Goal: Communication & Community: Answer question/provide support

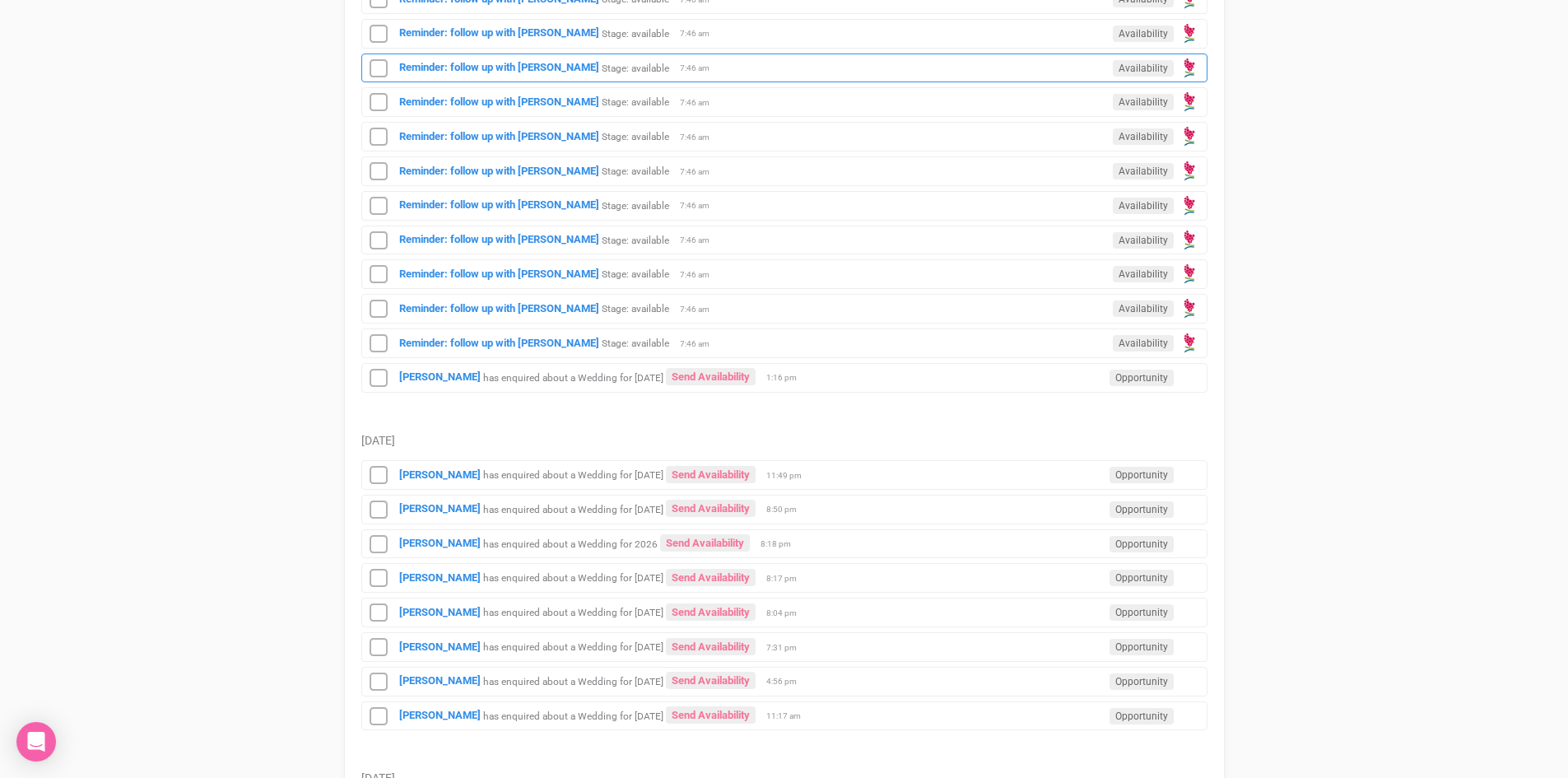
scroll to position [905, 0]
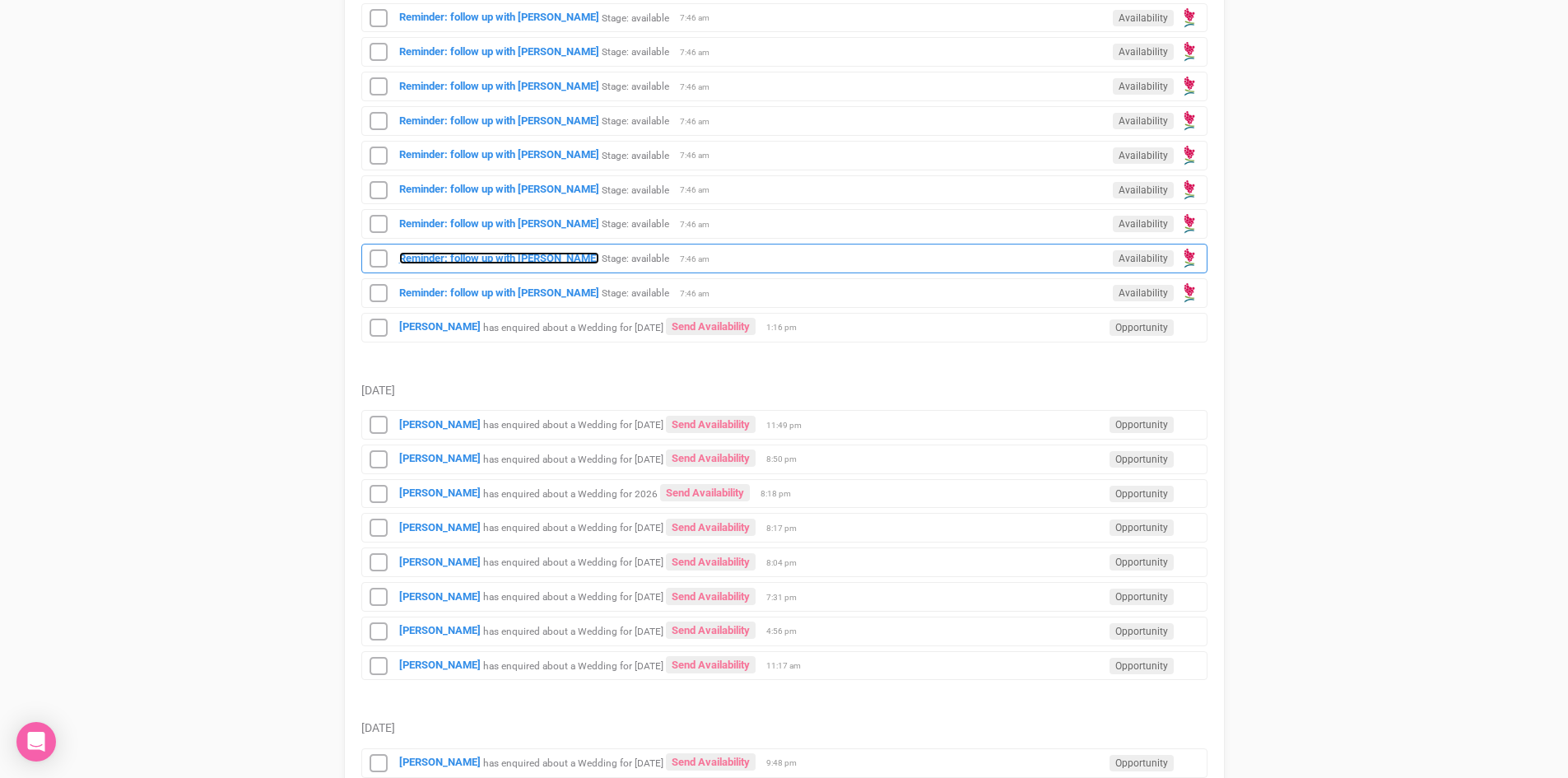
click at [461, 258] on strong "Reminder: follow up with [PERSON_NAME]" at bounding box center [498, 258] width 200 height 12
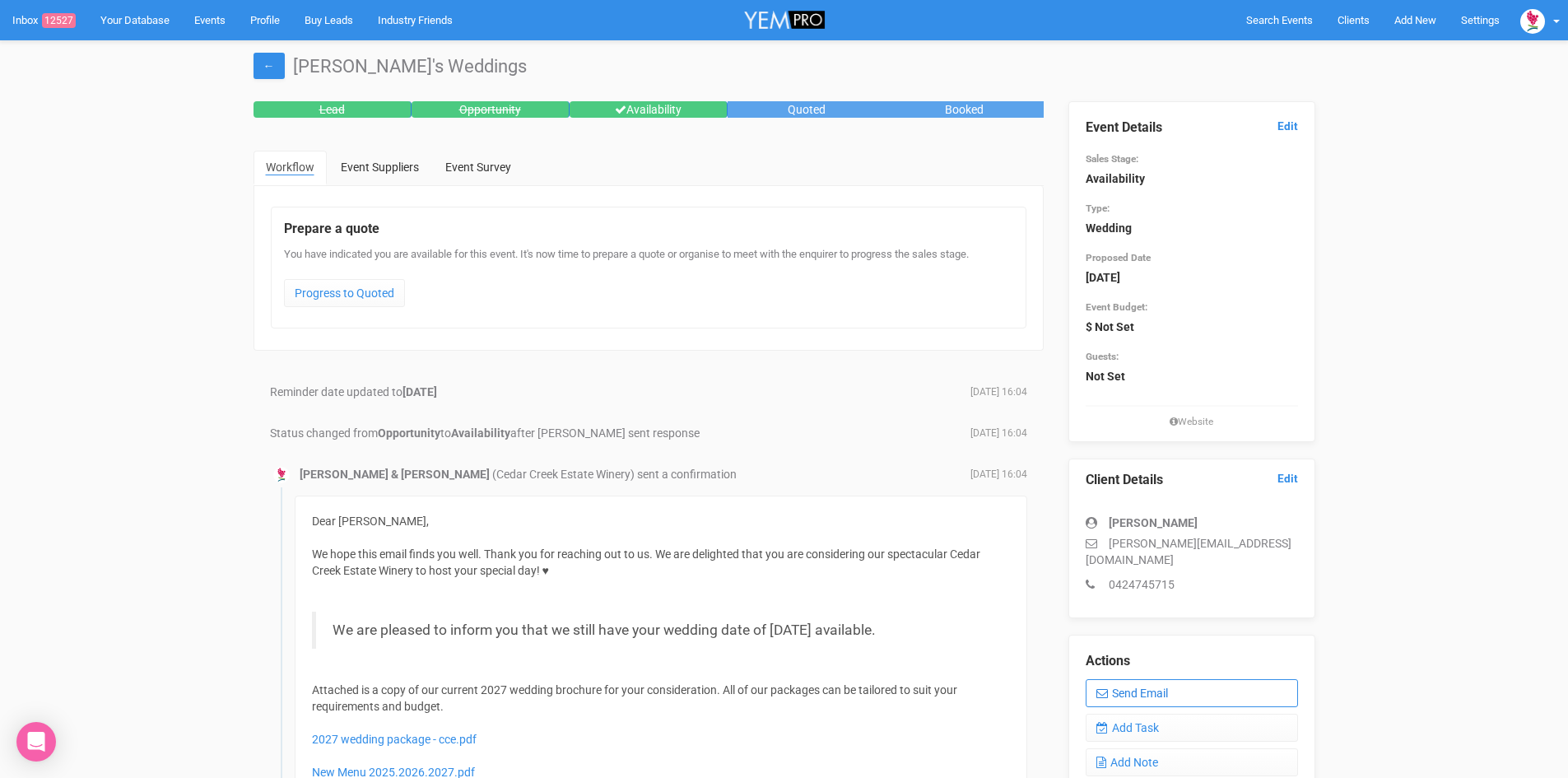
click at [1149, 679] on link "Send Email" at bounding box center [1192, 692] width 212 height 28
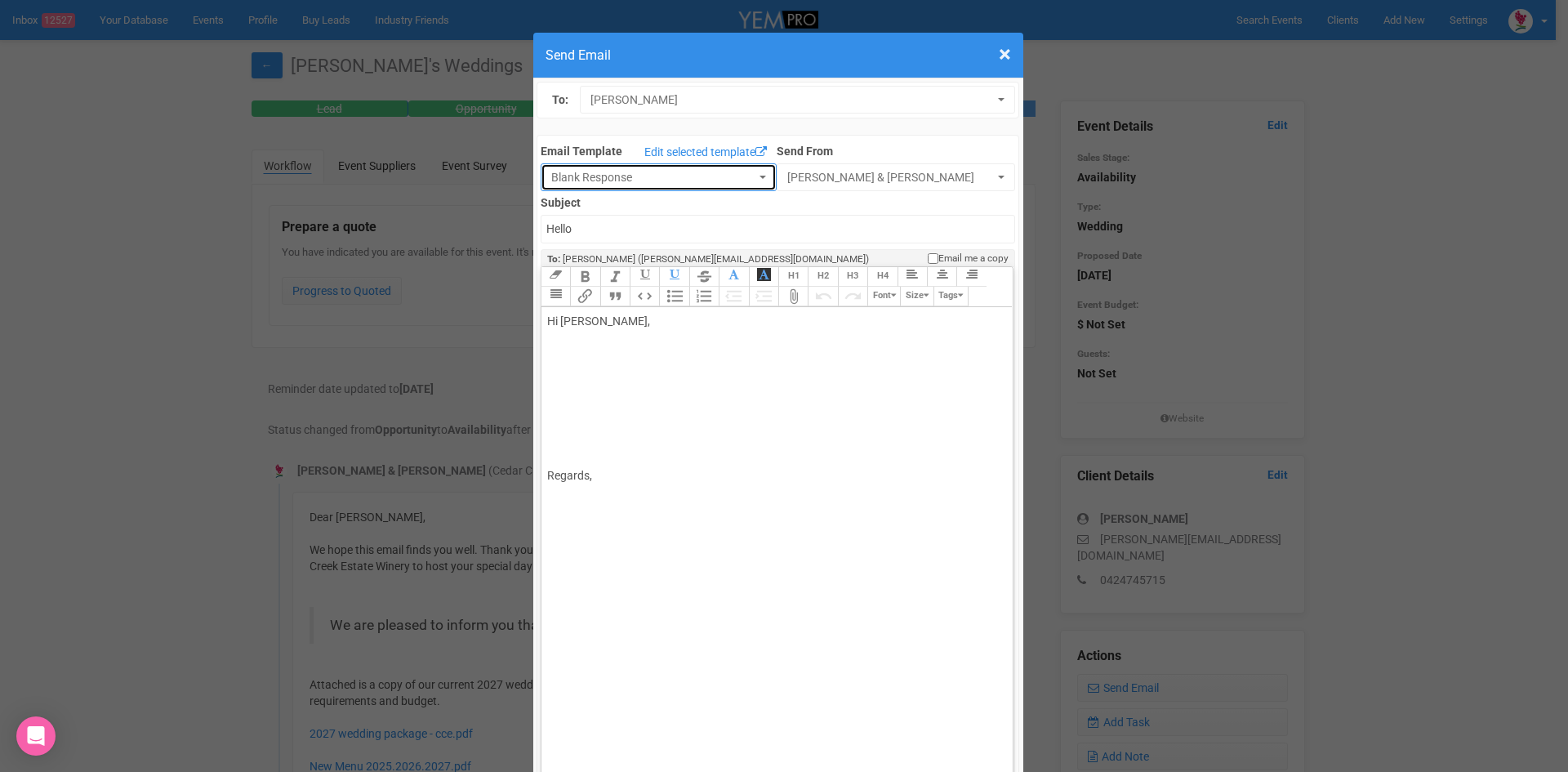
click at [634, 171] on span "Blank Response" at bounding box center [654, 176] width 205 height 16
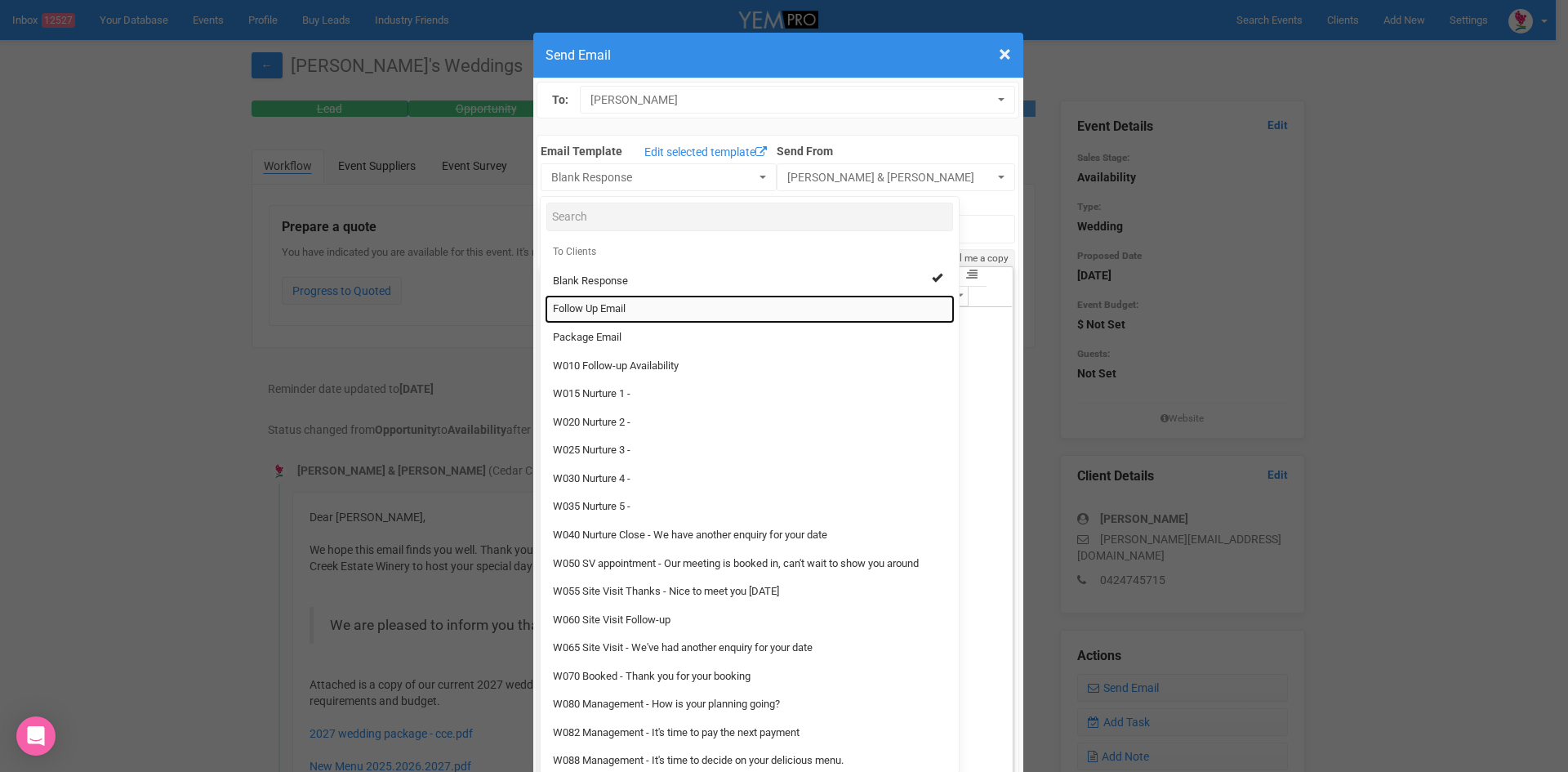
click at [612, 306] on span "Follow Up Email" at bounding box center [589, 309] width 73 height 15
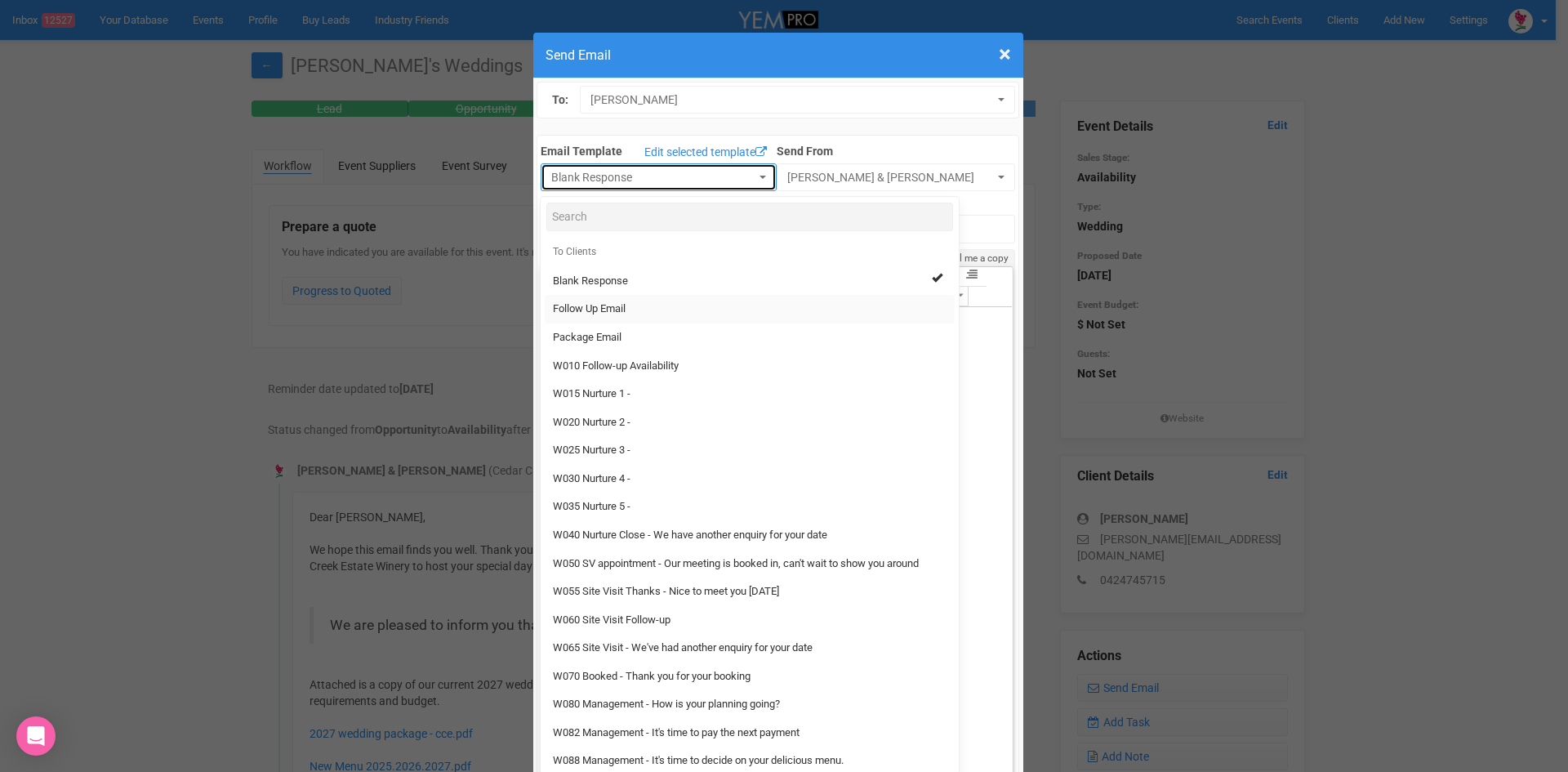
select select "88639"
type input "[GEOGRAPHIC_DATA] - Follow Up"
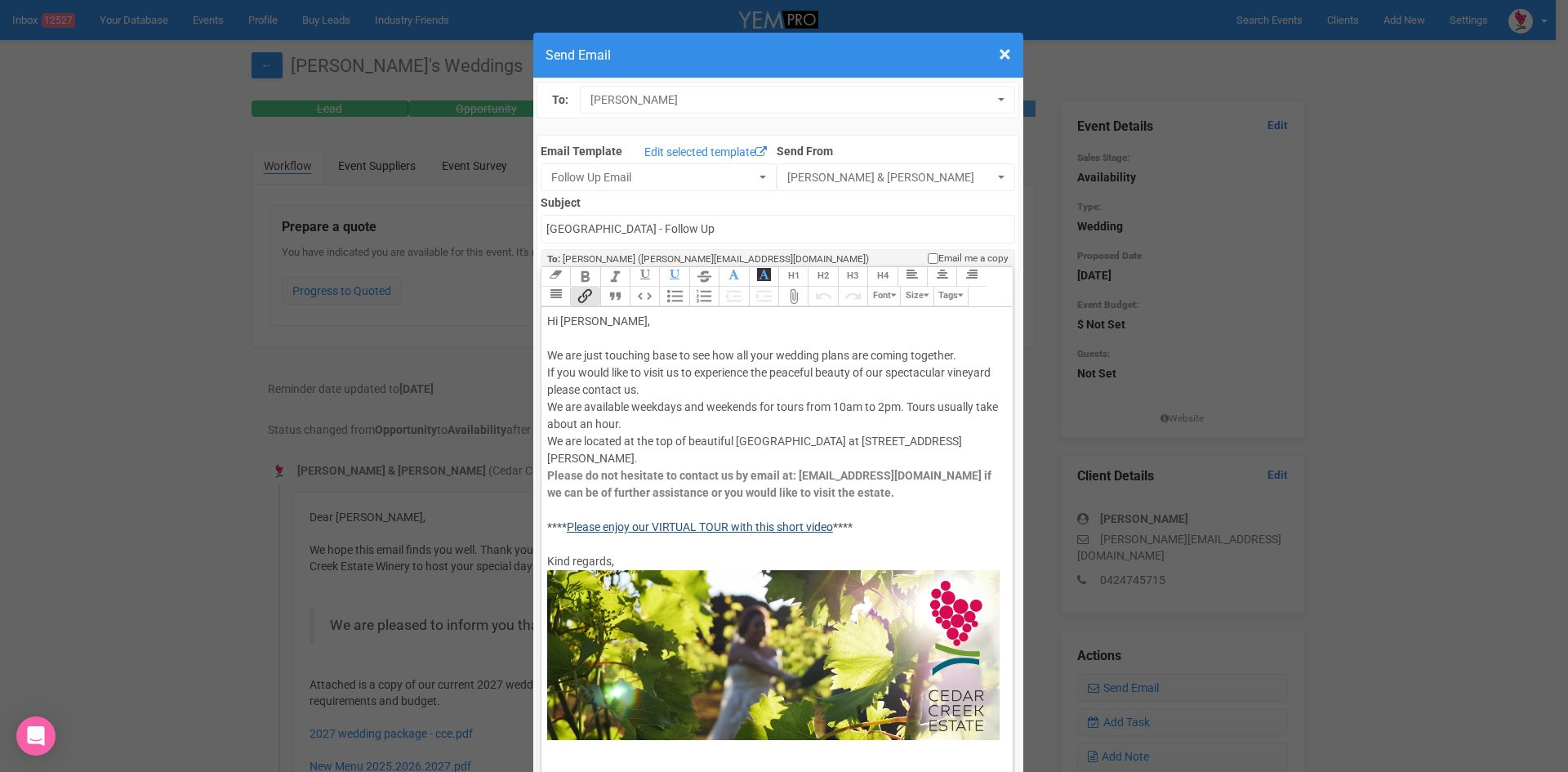
click at [639, 520] on link "Please enjoy our VIRTUAL TOUR with this short video" at bounding box center [699, 527] width 266 height 13
click at [647, 520] on link "Please enjoy our VIRTUAL TOUR with this short video" at bounding box center [699, 527] width 266 height 13
click at [894, 466] on div "Hi [PERSON_NAME], We are just touching base to see how all your wedding plans a…" at bounding box center [774, 526] width 454 height 427
click at [999, 56] on span "×" at bounding box center [1004, 54] width 12 height 27
